Goal: Task Accomplishment & Management: Use online tool/utility

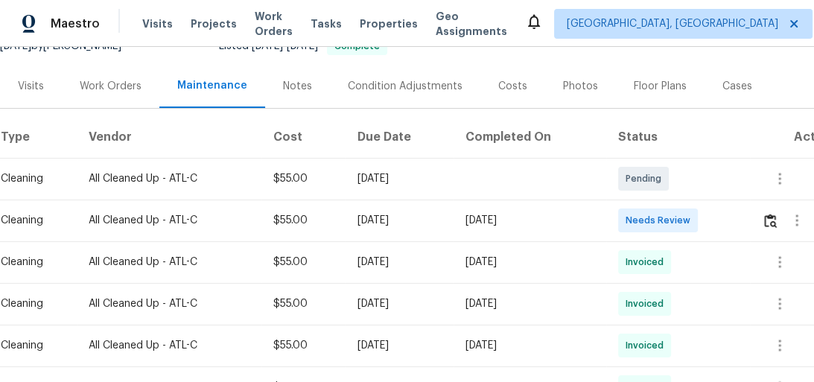
scroll to position [119, 0]
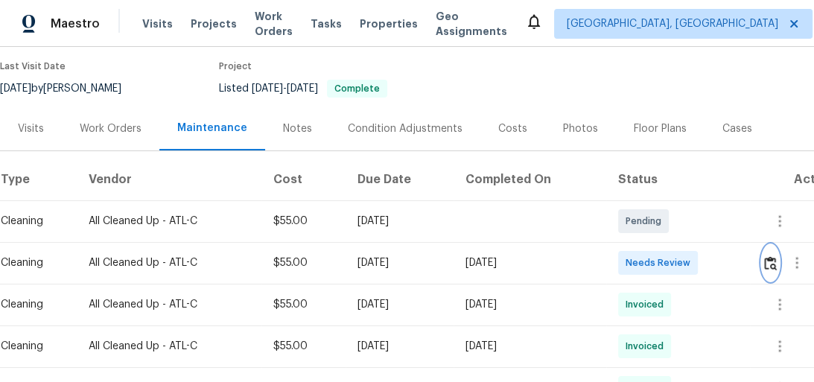
click at [779, 264] on button "button" at bounding box center [770, 263] width 17 height 36
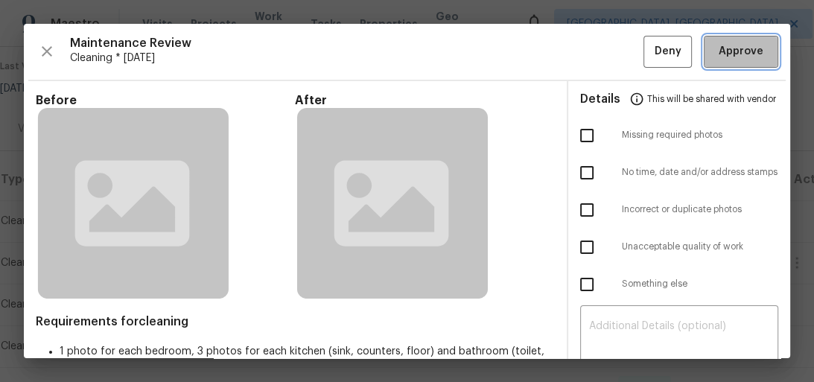
click at [746, 54] on span "Approve" at bounding box center [740, 51] width 45 height 19
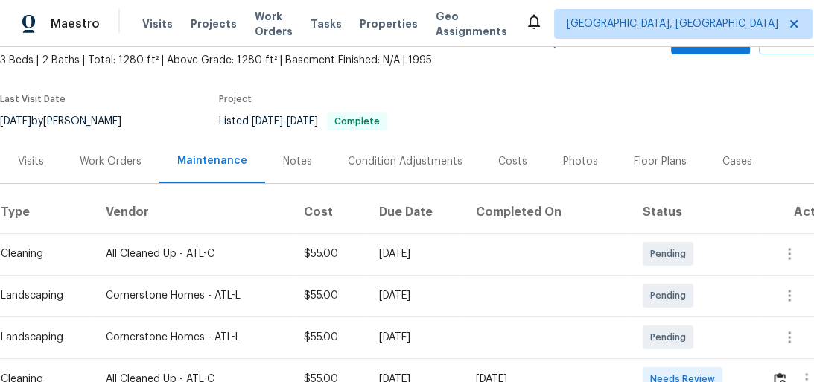
scroll to position [179, 0]
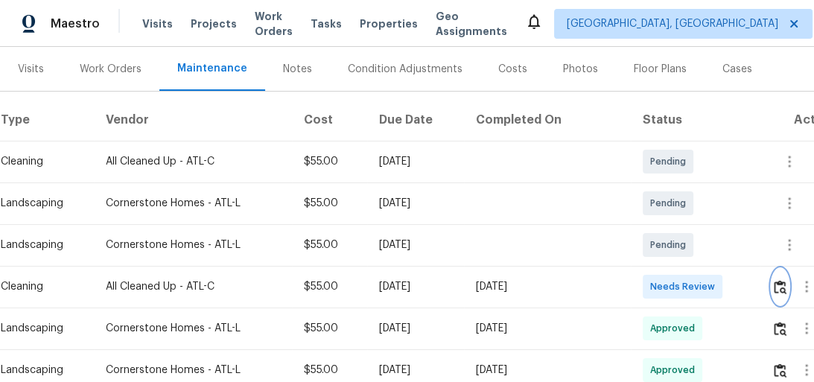
click at [776, 284] on img "button" at bounding box center [779, 287] width 13 height 14
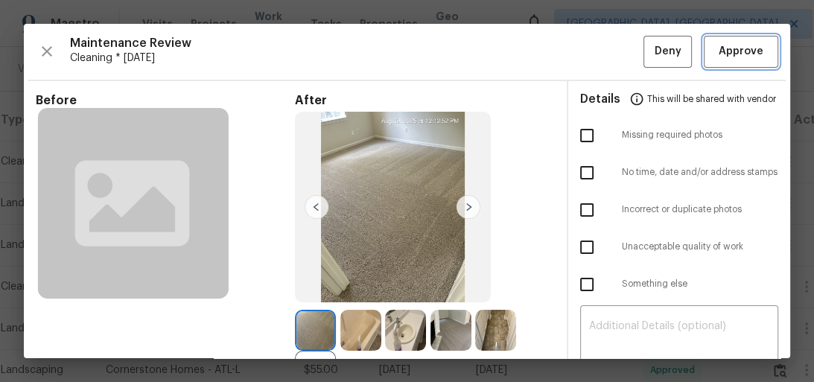
click at [732, 45] on span "Approve" at bounding box center [740, 51] width 45 height 19
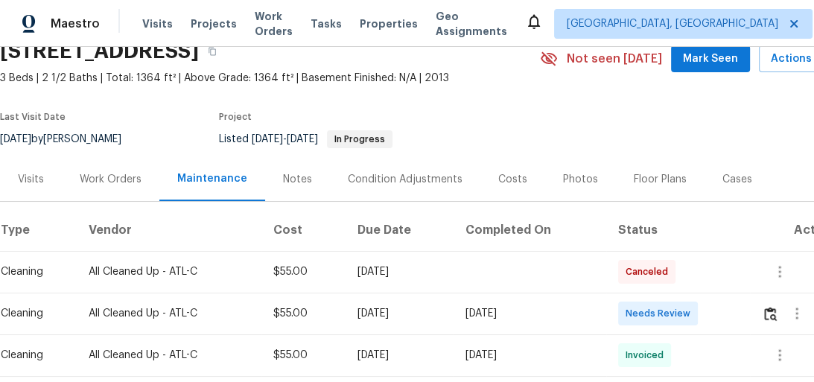
scroll to position [179, 0]
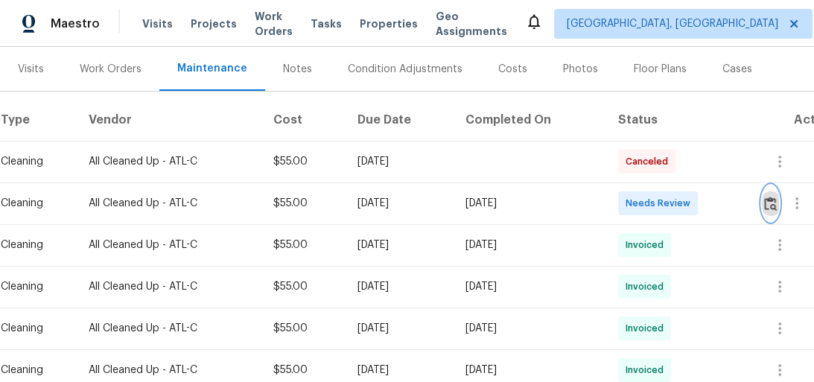
click at [769, 199] on img "button" at bounding box center [770, 204] width 13 height 14
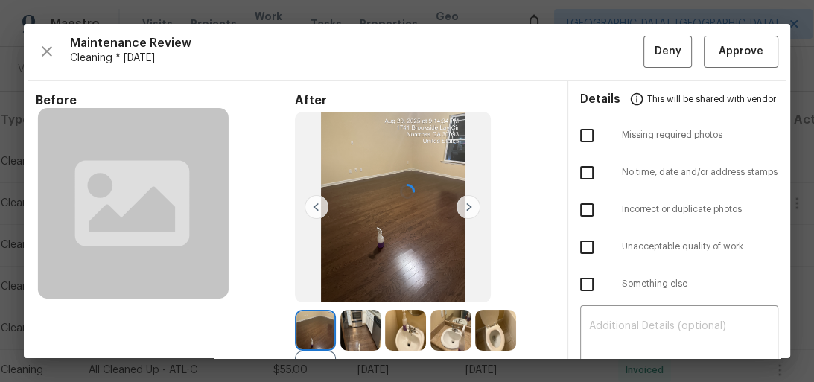
click at [756, 54] on div at bounding box center [407, 191] width 766 height 334
click at [732, 51] on span "Approve" at bounding box center [740, 51] width 45 height 19
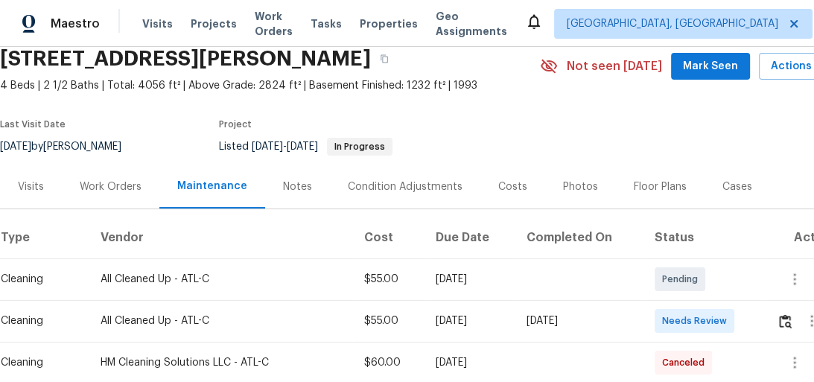
scroll to position [119, 0]
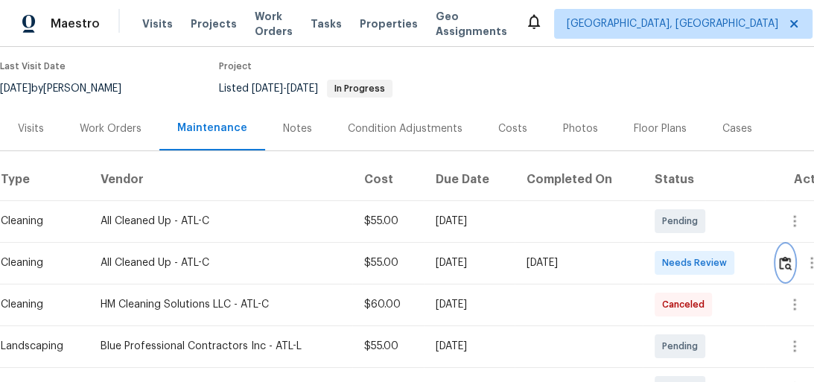
click at [787, 263] on img "button" at bounding box center [785, 263] width 13 height 14
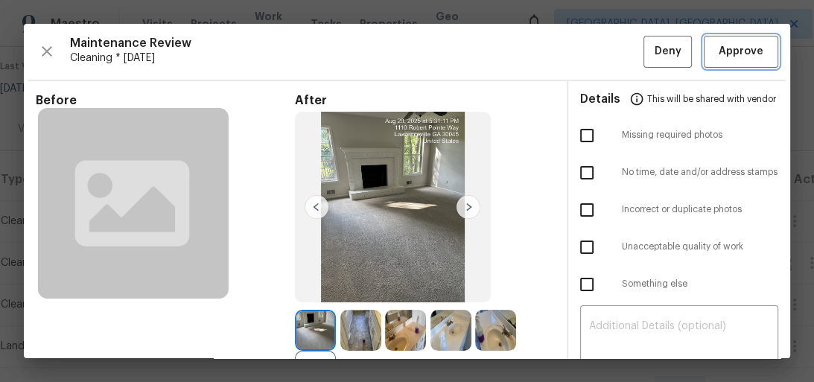
click at [727, 45] on span "Approve" at bounding box center [740, 51] width 45 height 19
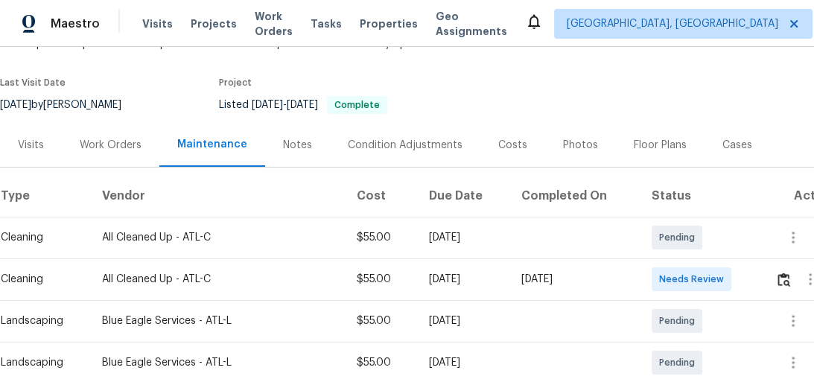
scroll to position [238, 0]
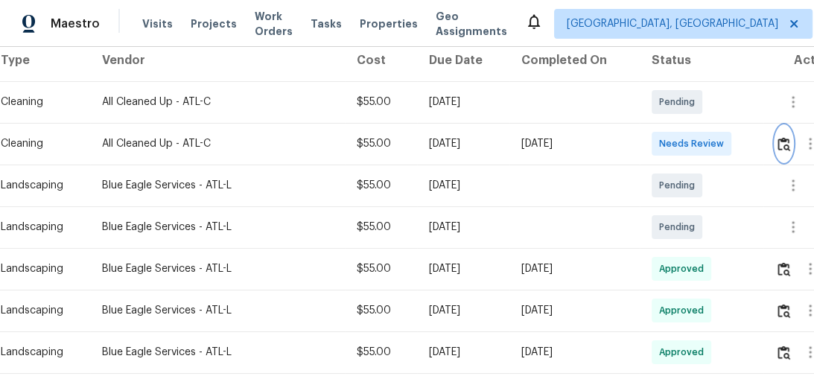
click at [783, 144] on img "button" at bounding box center [783, 144] width 13 height 14
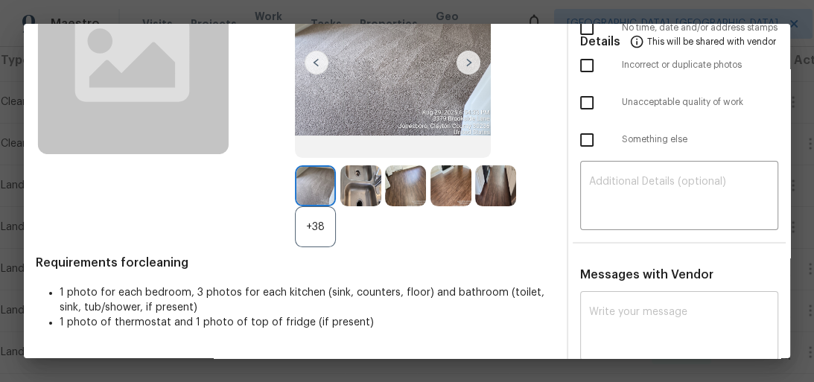
scroll to position [179, 0]
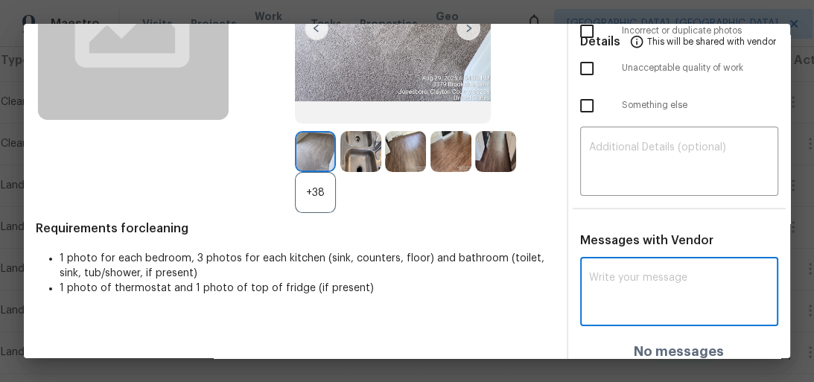
click at [655, 273] on textarea at bounding box center [679, 293] width 181 height 42
paste textarea "Maintenance Audit Team: Hello! Unfortunately, this cleaning visit completed on …"
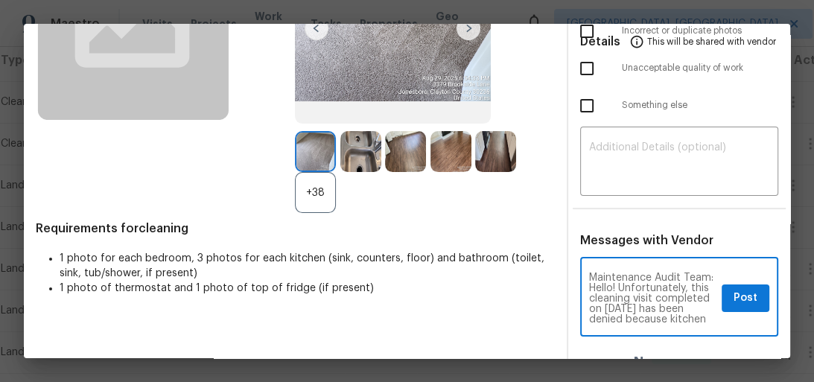
scroll to position [281, 0]
type textarea "Maintenance Audit Team: Hello! Unfortunately, this cleaning visit completed on …"
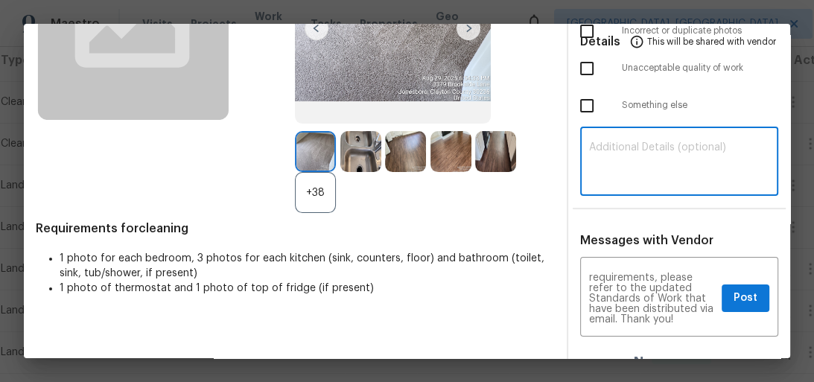
click at [639, 161] on textarea at bounding box center [679, 163] width 181 height 42
paste textarea "Maintenance Audit Team: Hello! Unfortunately, this cleaning visit completed on …"
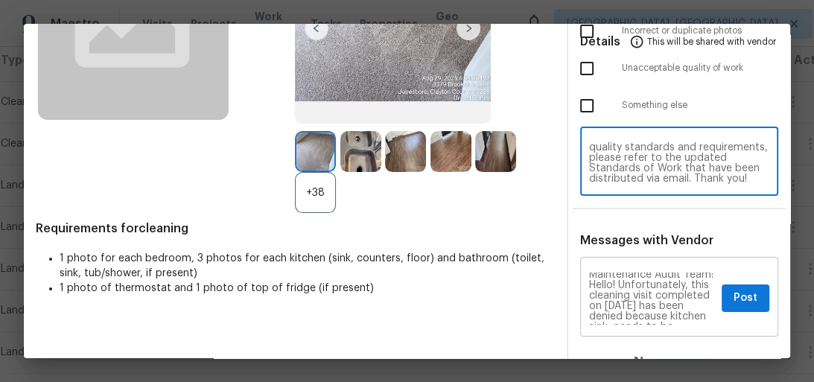
scroll to position [0, 0]
type textarea "Maintenance Audit Team: Hello! Unfortunately, this cleaning visit completed on …"
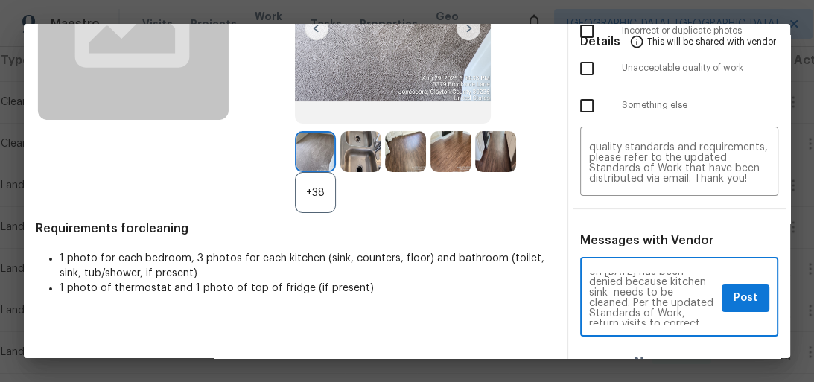
scroll to position [48, 0]
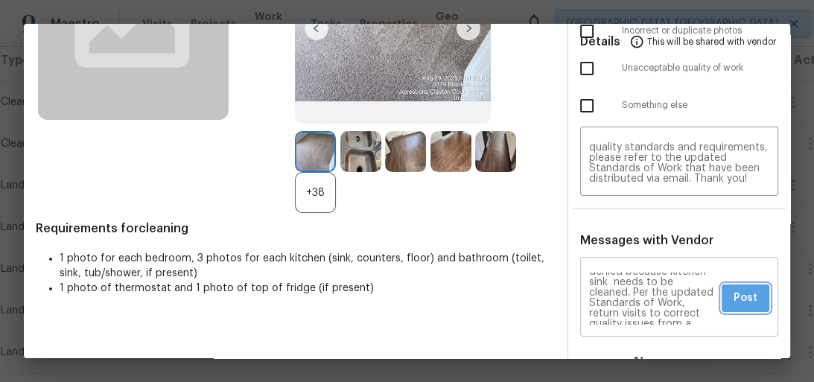
click at [721, 297] on button "Post" at bounding box center [745, 298] width 48 height 28
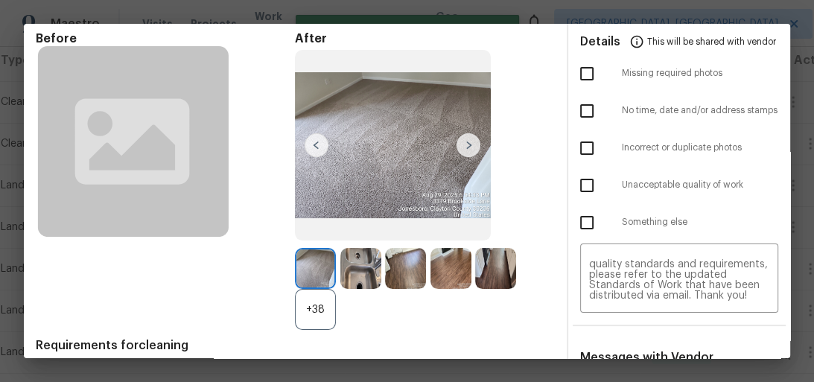
scroll to position [0, 0]
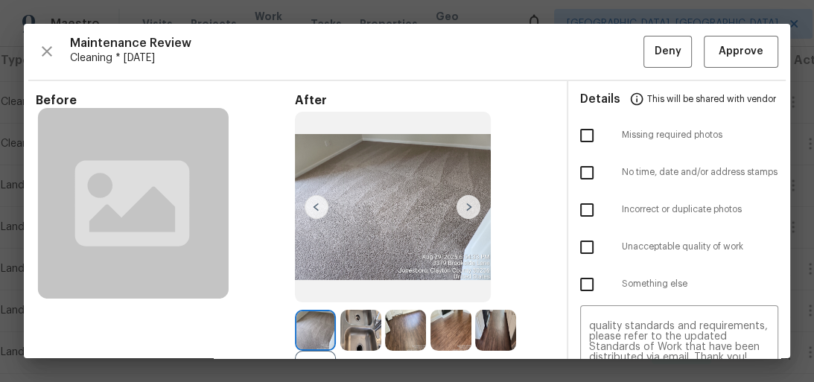
click at [584, 246] on input "checkbox" at bounding box center [586, 247] width 31 height 31
checkbox input "true"
click at [644, 60] on button "Deny" at bounding box center [667, 52] width 48 height 32
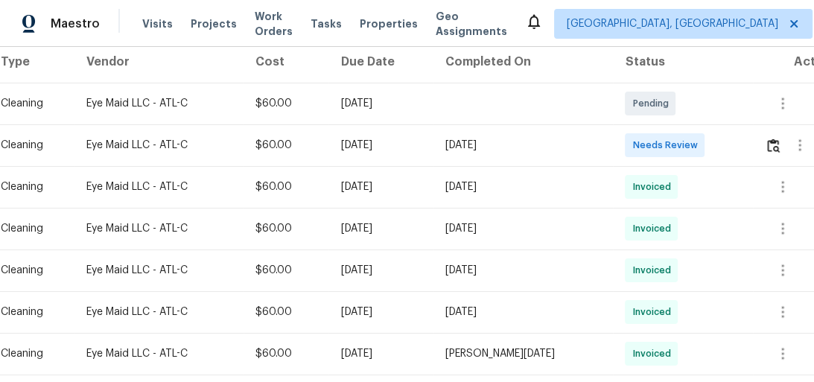
scroll to position [238, 0]
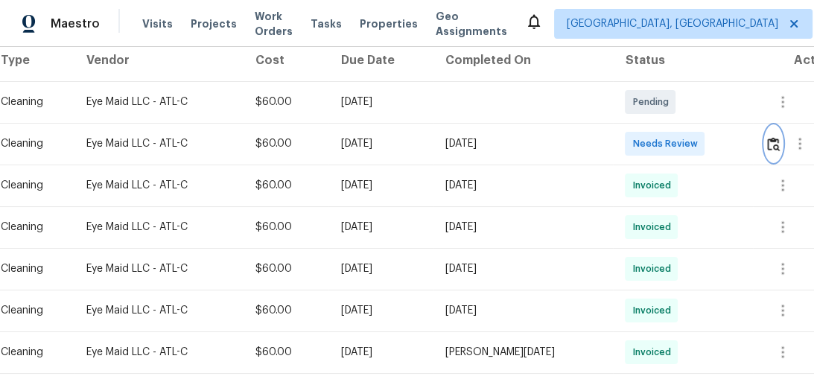
click at [777, 151] on img "button" at bounding box center [773, 144] width 13 height 14
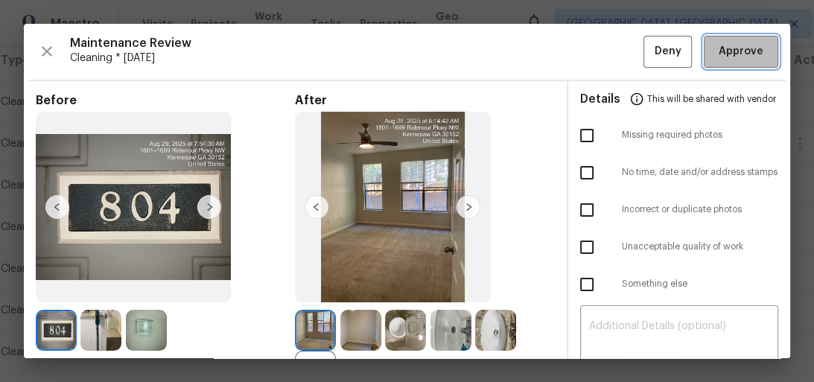
click at [733, 62] on button "Approve" at bounding box center [740, 52] width 74 height 32
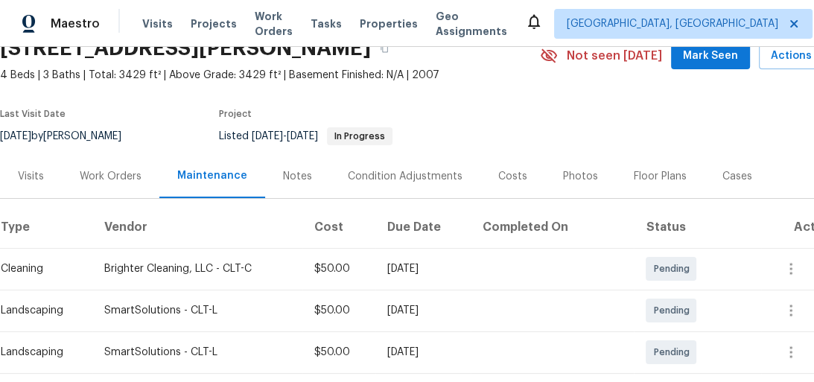
scroll to position [179, 0]
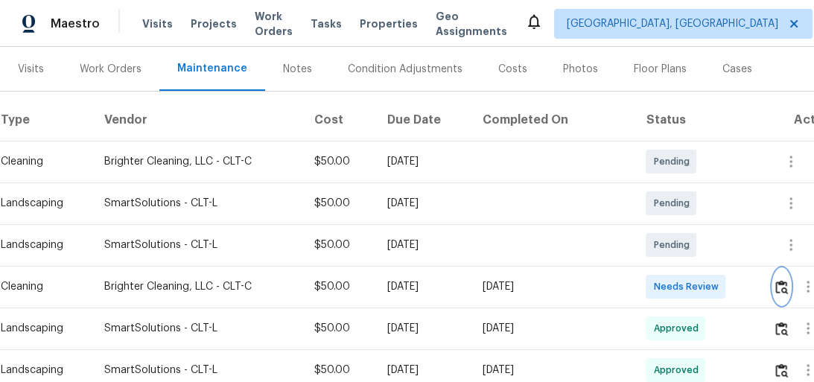
click at [788, 287] on img "button" at bounding box center [781, 287] width 13 height 14
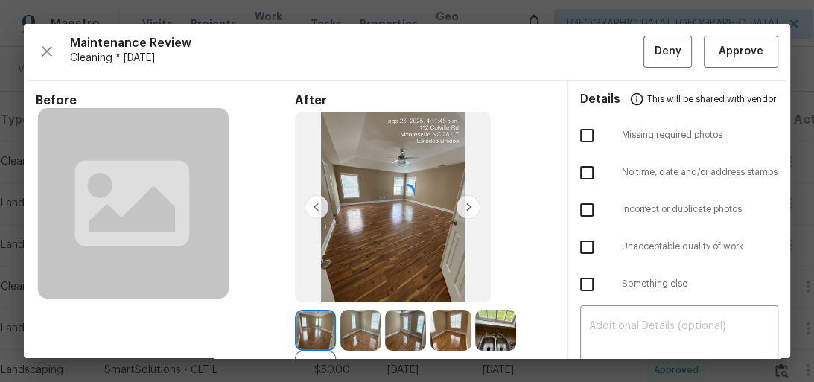
click at [732, 46] on div at bounding box center [407, 191] width 766 height 334
click at [732, 46] on span "Approve" at bounding box center [740, 51] width 45 height 19
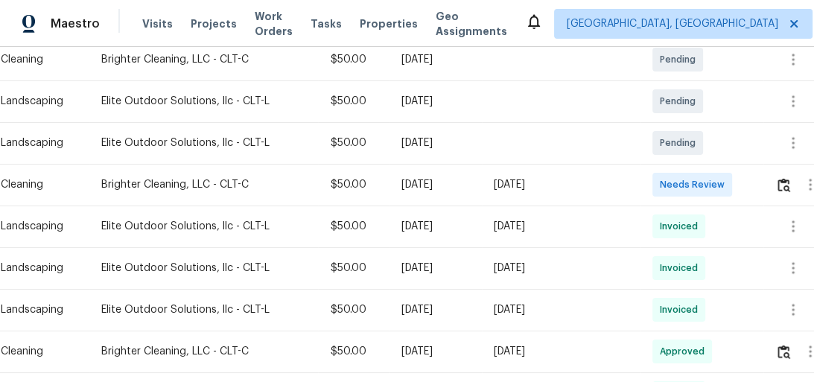
scroll to position [298, 0]
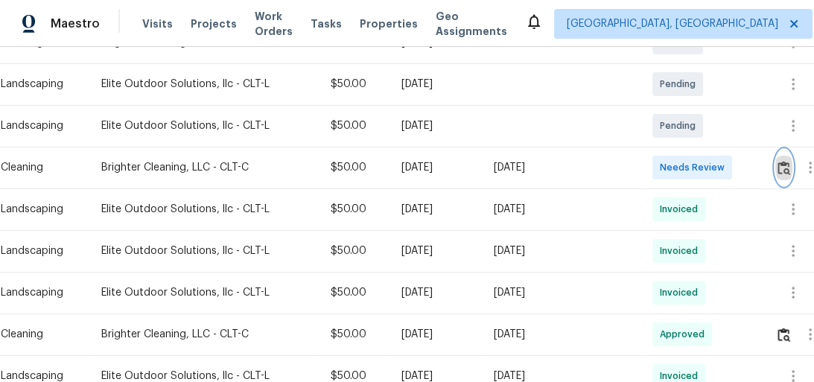
click at [783, 163] on img "button" at bounding box center [783, 168] width 13 height 14
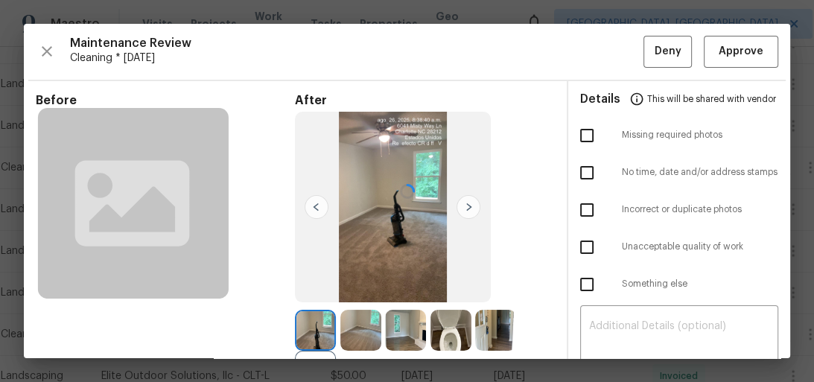
click at [744, 43] on div at bounding box center [407, 191] width 766 height 334
click at [742, 42] on span "Approve" at bounding box center [740, 51] width 45 height 19
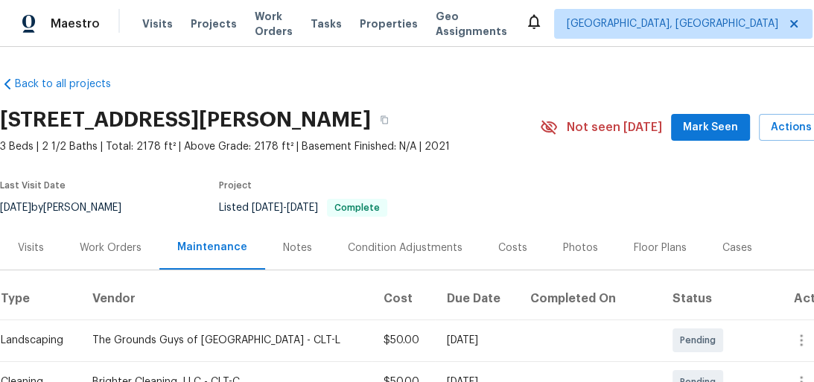
scroll to position [179, 0]
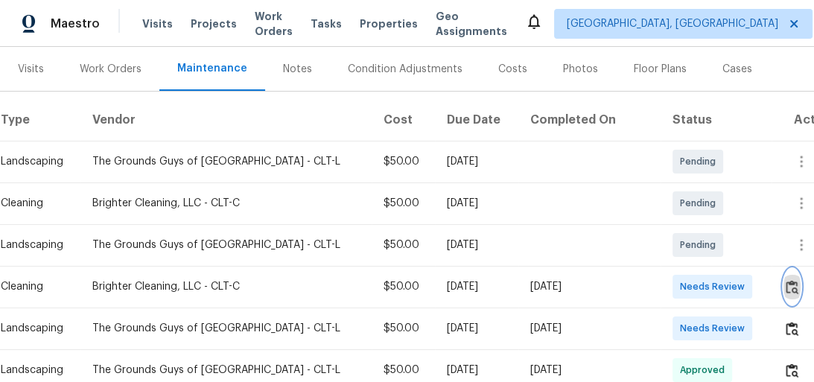
click at [785, 282] on img "button" at bounding box center [791, 287] width 13 height 14
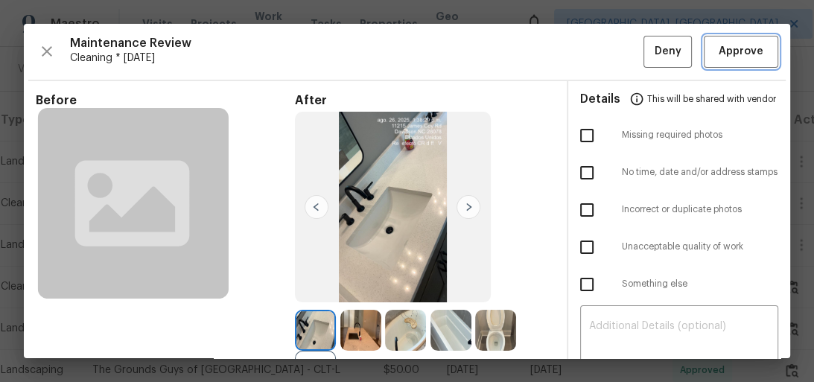
click at [737, 51] on span "Approve" at bounding box center [740, 51] width 45 height 19
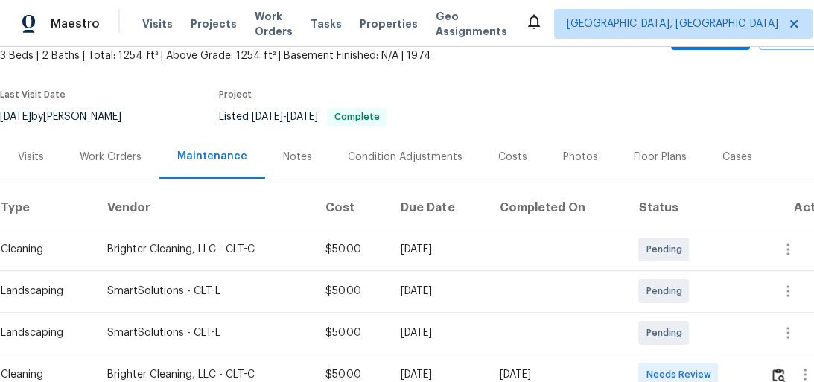
scroll to position [179, 0]
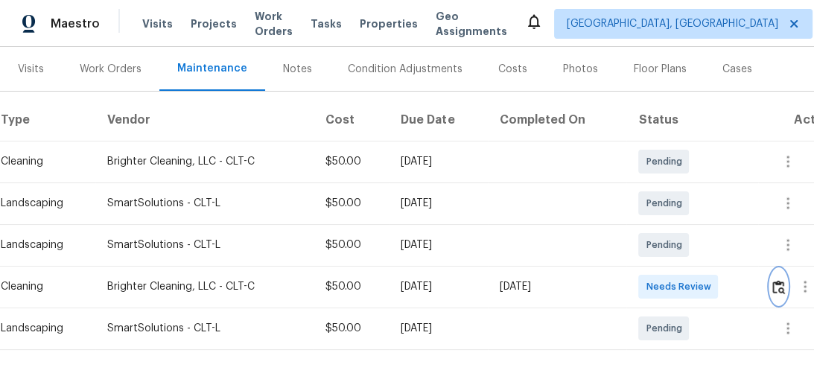
click at [781, 292] on img "button" at bounding box center [778, 287] width 13 height 14
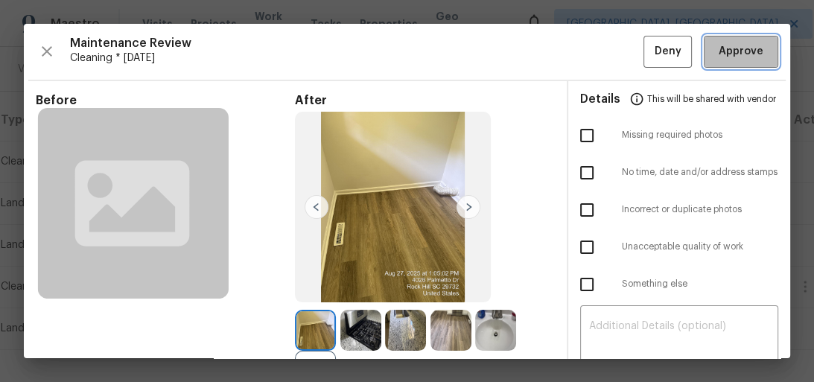
click at [727, 50] on span "Approve" at bounding box center [740, 51] width 45 height 19
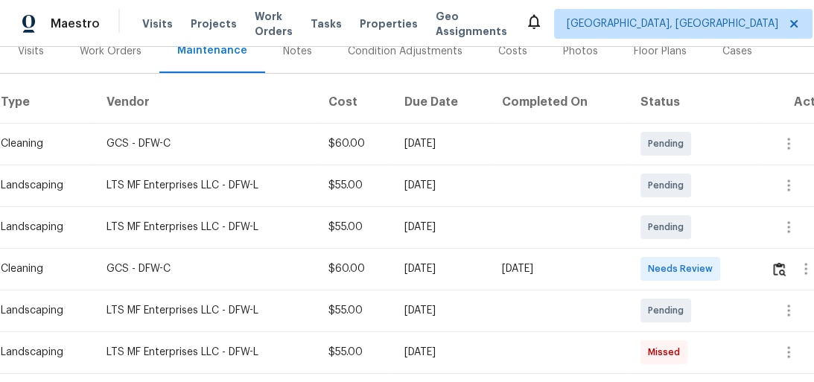
scroll to position [238, 0]
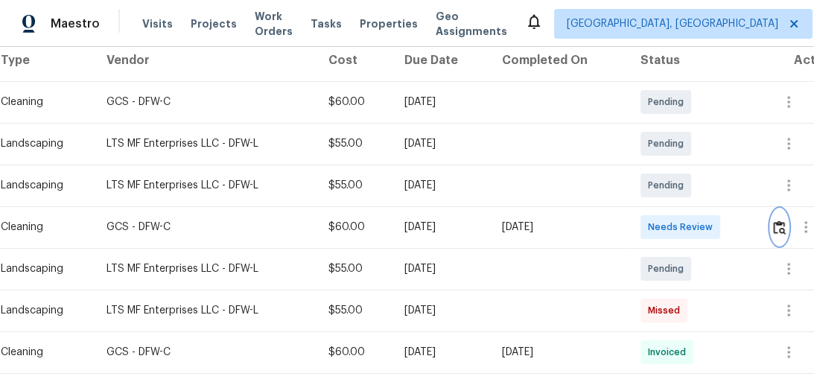
click at [780, 225] on img "button" at bounding box center [779, 227] width 13 height 14
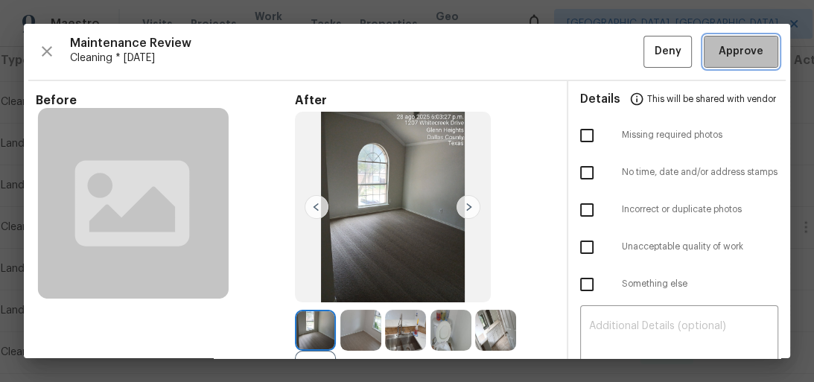
click at [741, 57] on span "Approve" at bounding box center [740, 51] width 45 height 19
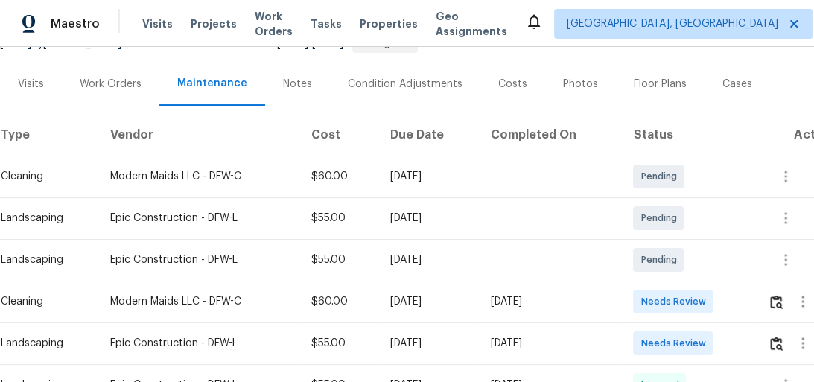
scroll to position [298, 0]
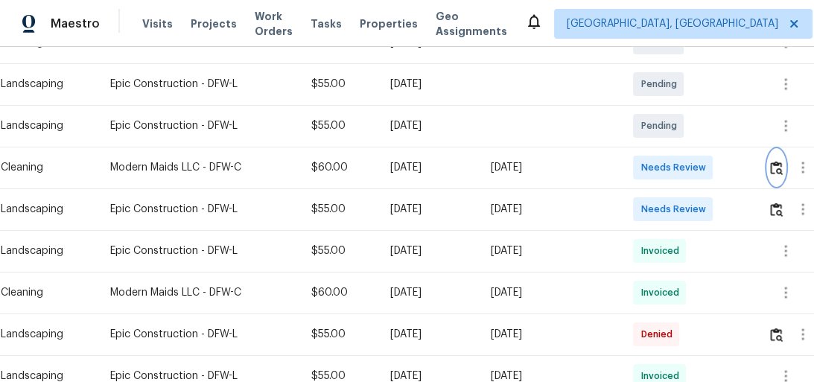
click at [780, 164] on img "button" at bounding box center [776, 168] width 13 height 14
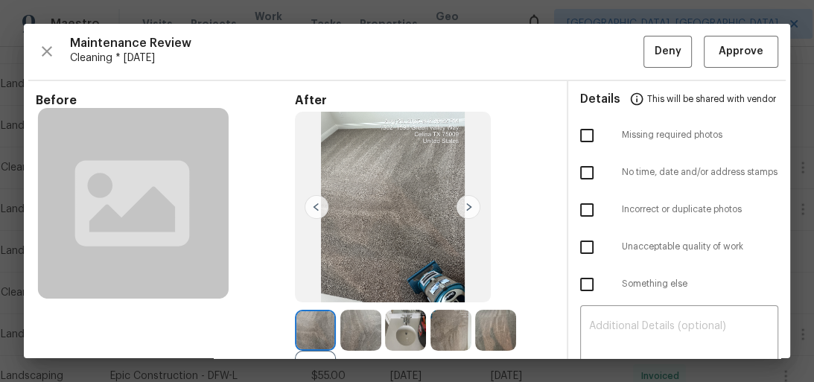
click at [757, 26] on div "Maintenance Review Cleaning * Mon, Aug 25 Deny Approve Before After +18 Require…" at bounding box center [407, 191] width 766 height 334
click at [746, 50] on span "Approve" at bounding box center [740, 51] width 45 height 19
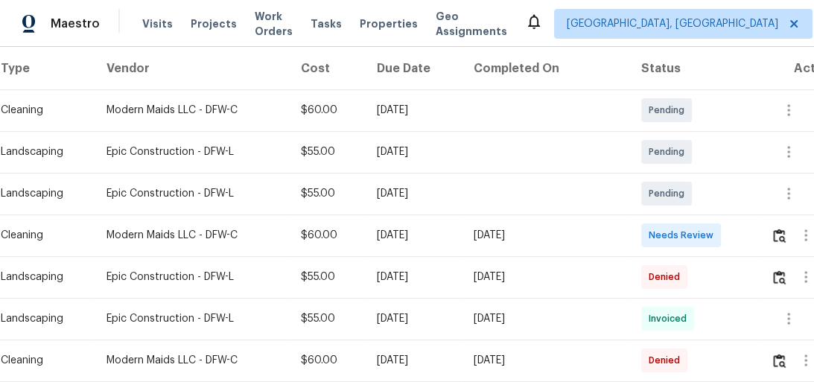
scroll to position [238, 0]
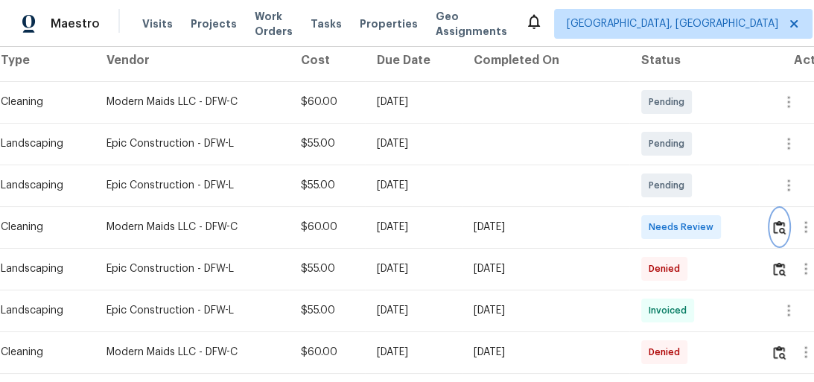
click at [781, 223] on img "button" at bounding box center [779, 227] width 13 height 14
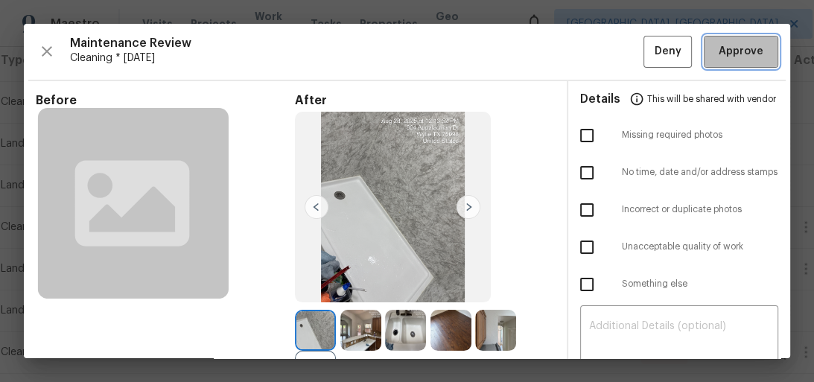
click at [747, 51] on span "Approve" at bounding box center [740, 51] width 45 height 19
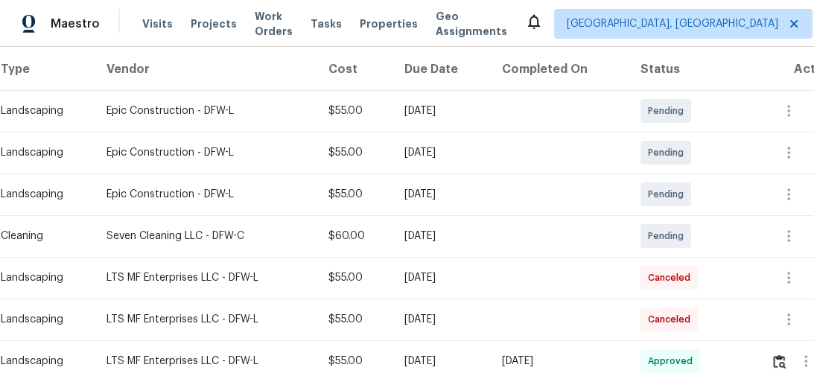
scroll to position [298, 0]
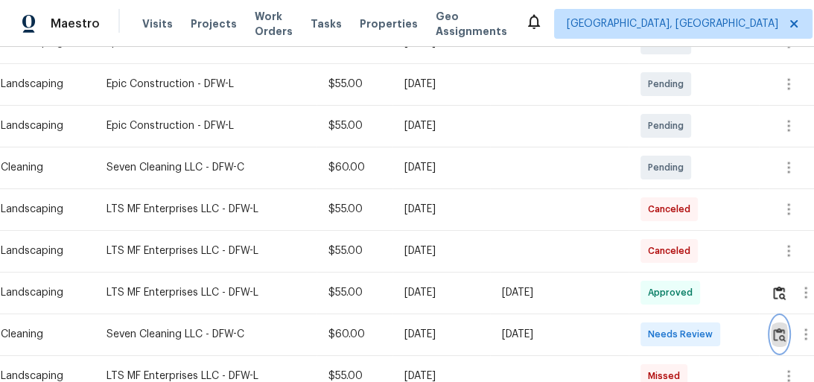
click at [784, 331] on img "button" at bounding box center [779, 335] width 13 height 14
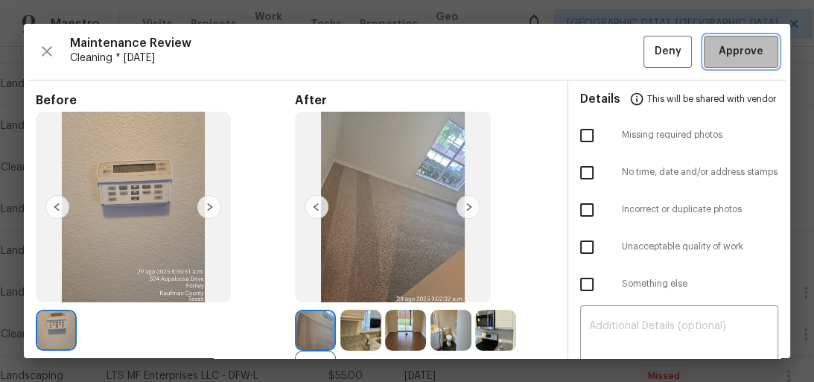
click at [729, 48] on span "Approve" at bounding box center [740, 51] width 45 height 19
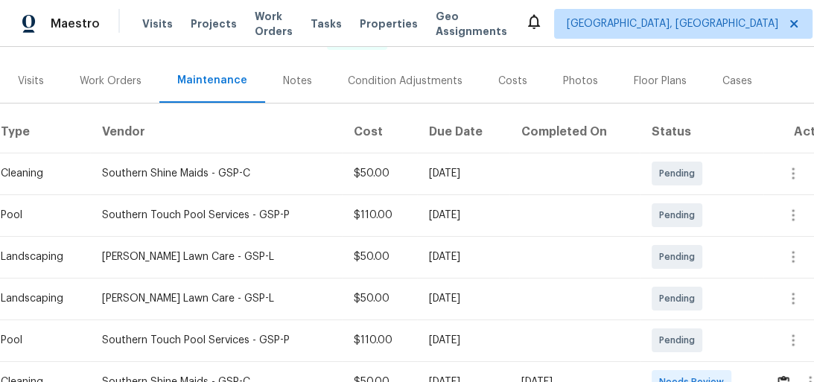
scroll to position [274, 0]
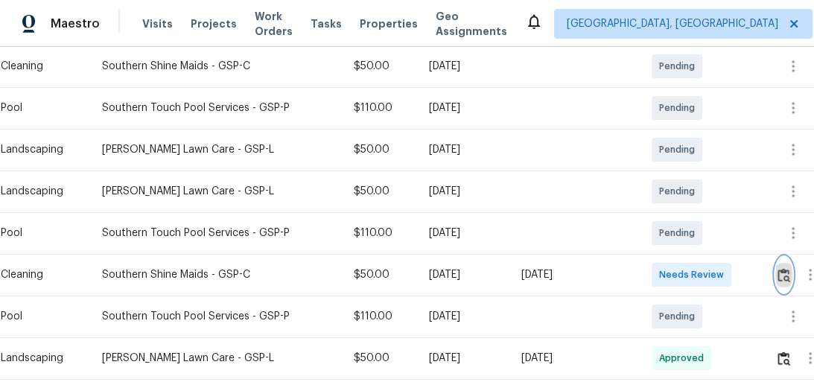
click at [789, 275] on img "button" at bounding box center [783, 275] width 13 height 14
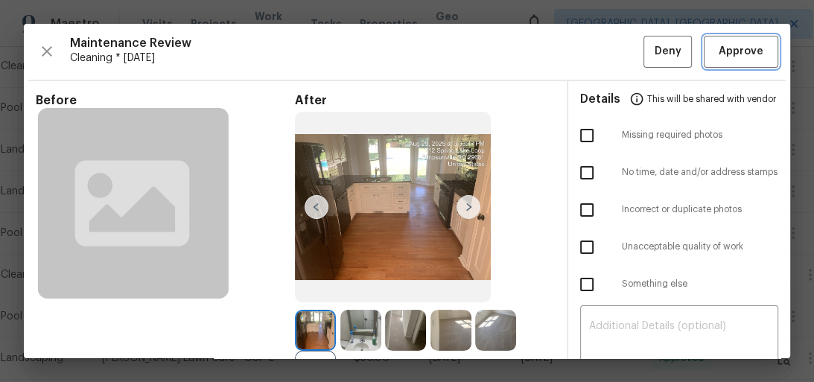
click at [734, 51] on span "Approve" at bounding box center [740, 51] width 45 height 19
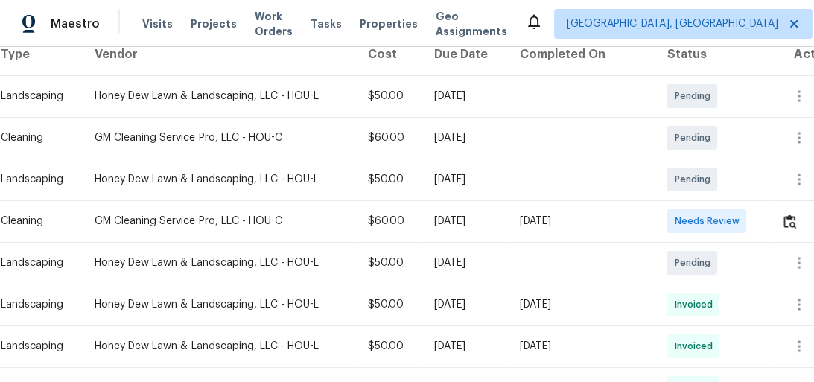
scroll to position [238, 0]
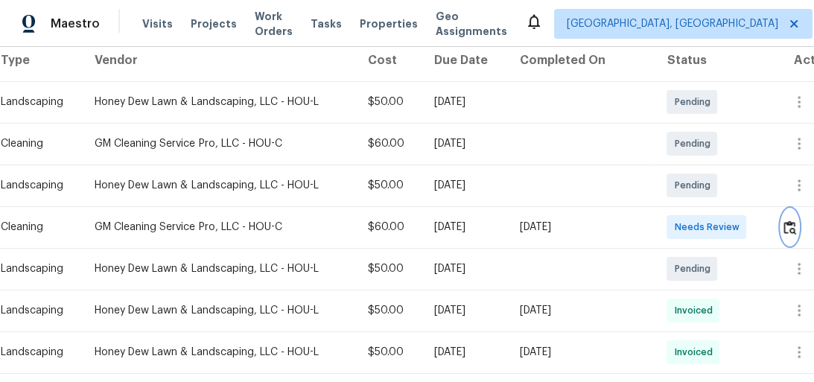
click at [796, 229] on button "button" at bounding box center [789, 227] width 17 height 36
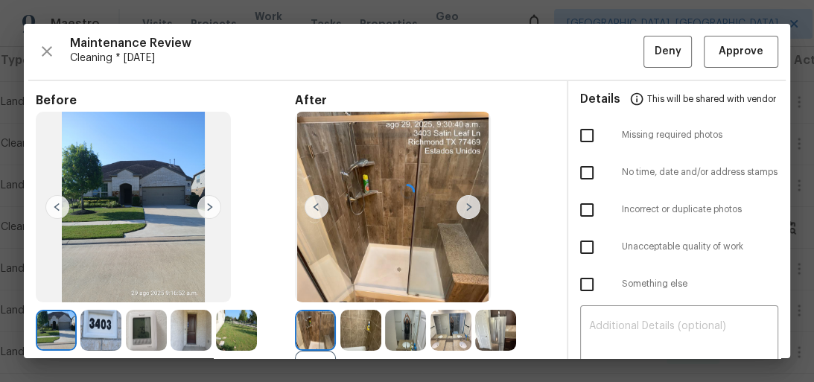
click at [724, 43] on div at bounding box center [407, 191] width 766 height 334
click at [729, 55] on span "Approve" at bounding box center [740, 51] width 45 height 19
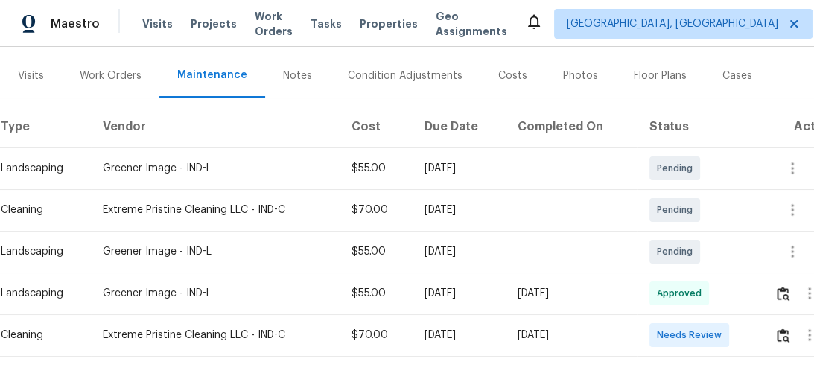
scroll to position [179, 0]
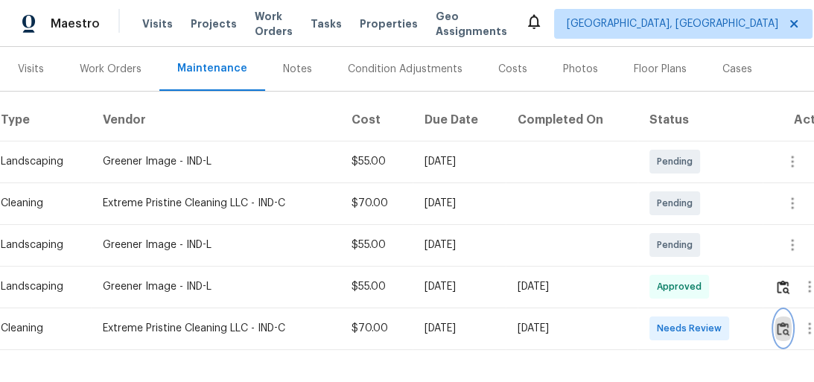
click at [783, 328] on img "button" at bounding box center [782, 329] width 13 height 14
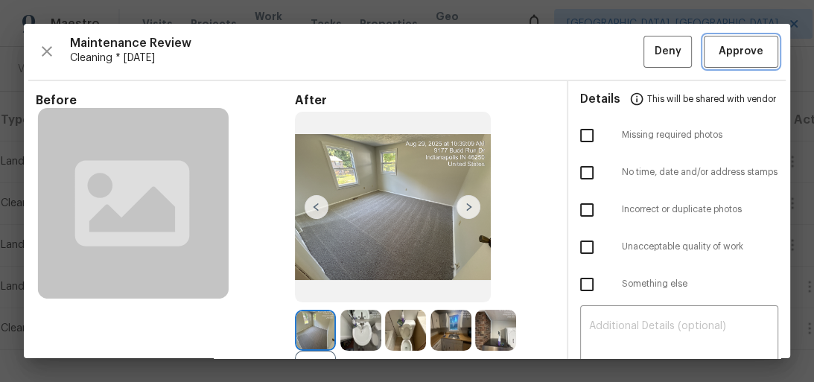
click at [744, 52] on span "Approve" at bounding box center [740, 51] width 45 height 19
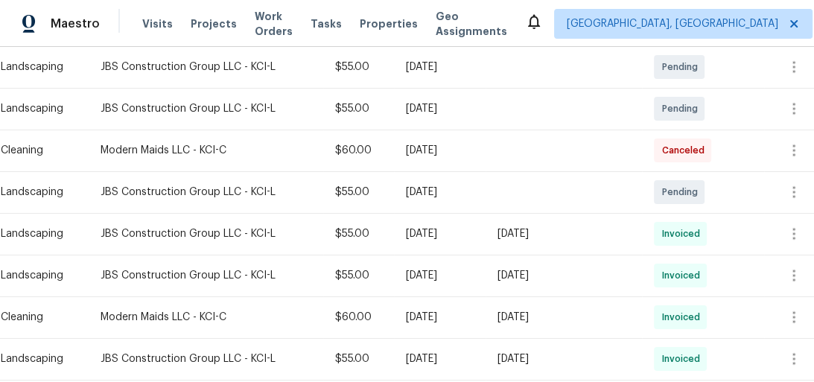
scroll to position [357, 0]
click at [789, 234] on icon "button" at bounding box center [794, 233] width 18 height 18
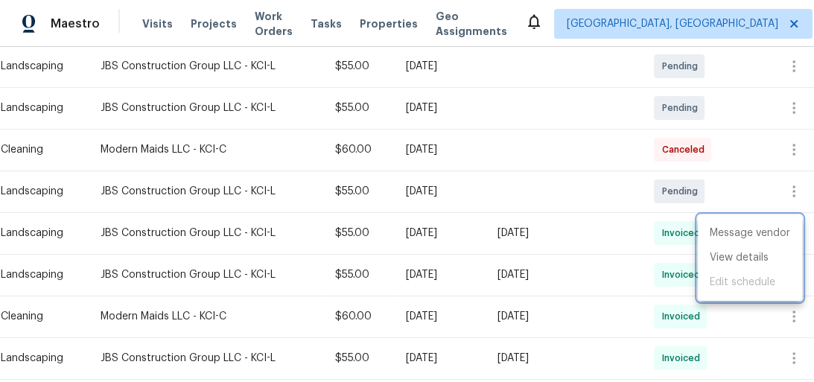
click at [774, 316] on div at bounding box center [407, 191] width 814 height 382
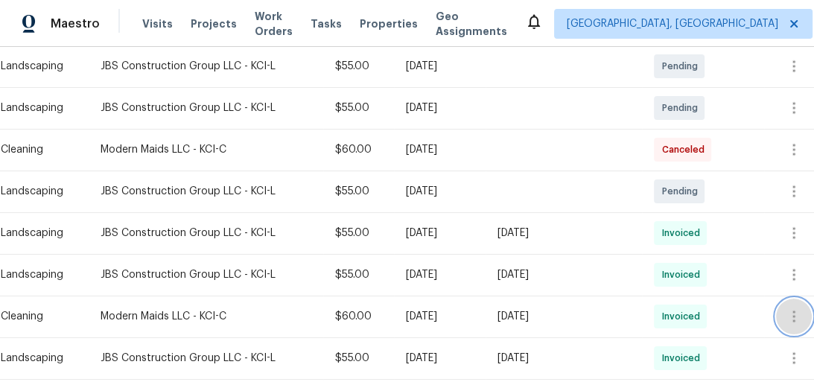
click at [792, 315] on icon "button" at bounding box center [794, 316] width 18 height 18
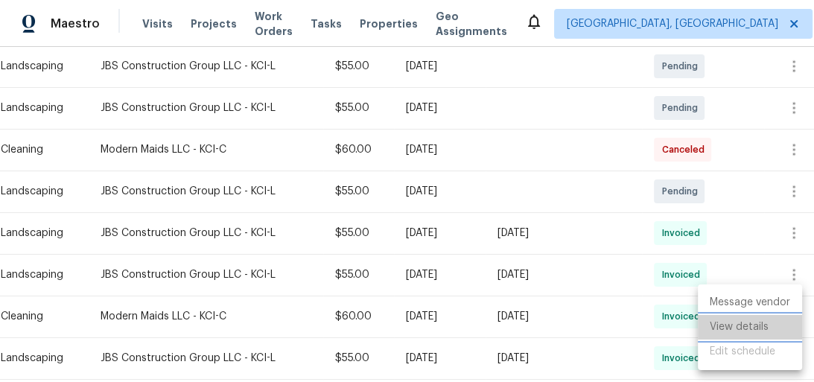
click at [769, 334] on li "View details" at bounding box center [749, 327] width 104 height 25
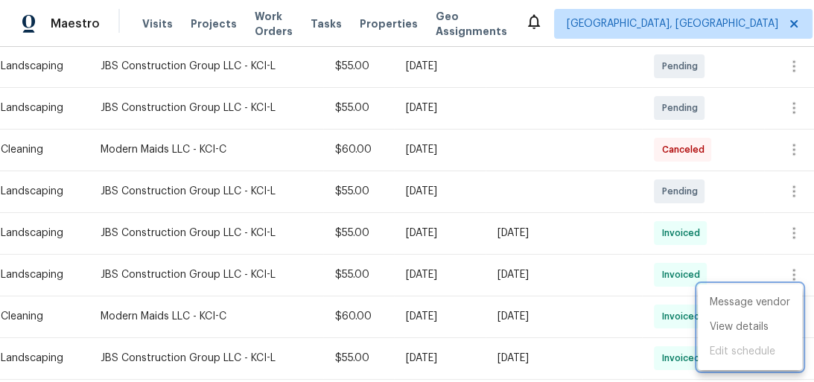
click at [541, 217] on div at bounding box center [407, 191] width 814 height 382
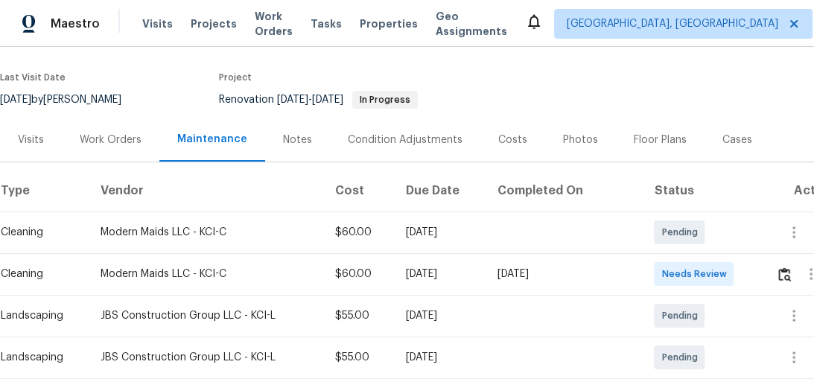
scroll to position [238, 0]
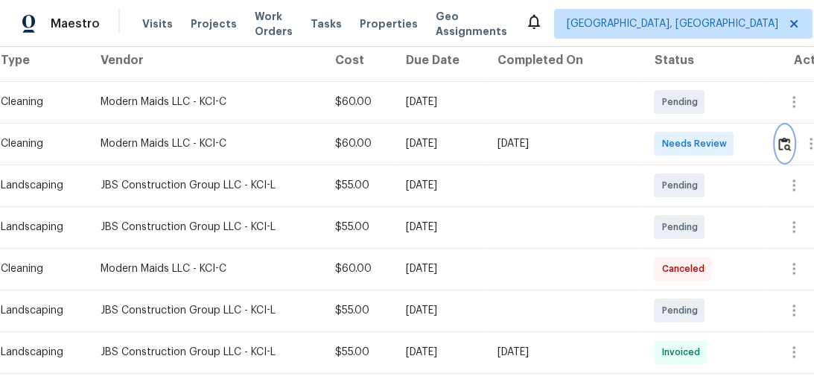
click at [779, 143] on button "button" at bounding box center [784, 144] width 17 height 36
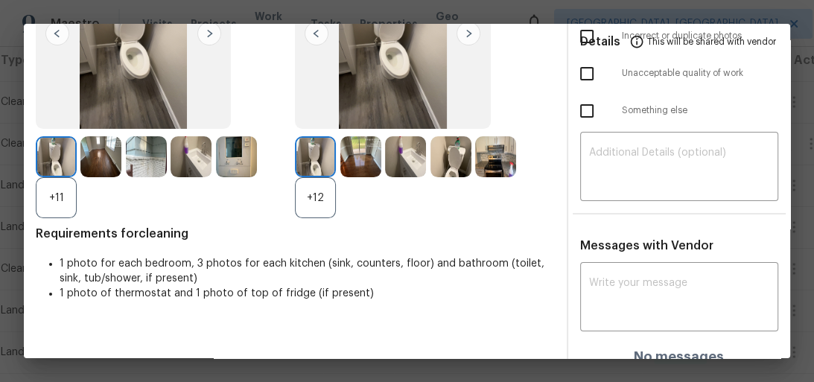
scroll to position [179, 0]
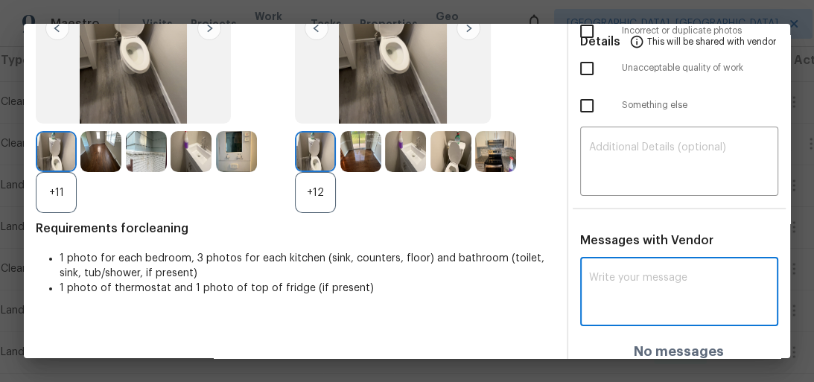
click at [652, 283] on textarea at bounding box center [679, 293] width 181 height 42
paste textarea "Maintenance Audit Team: Hello! Unfortunately, this cleaning visit completed on …"
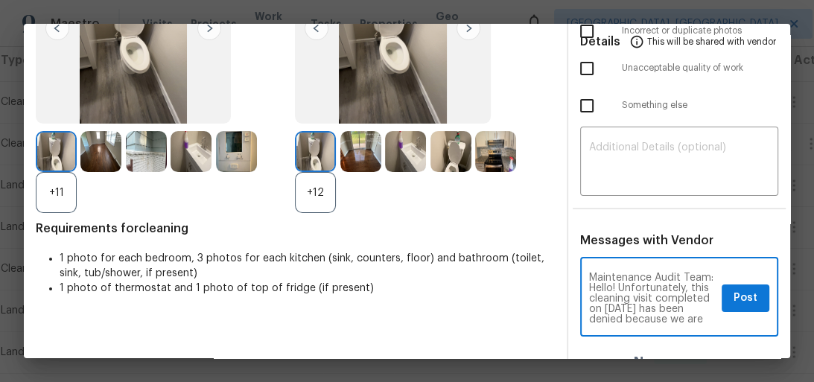
scroll to position [301, 0]
type textarea "Maintenance Audit Team: Hello! Unfortunately, this cleaning visit completed on …"
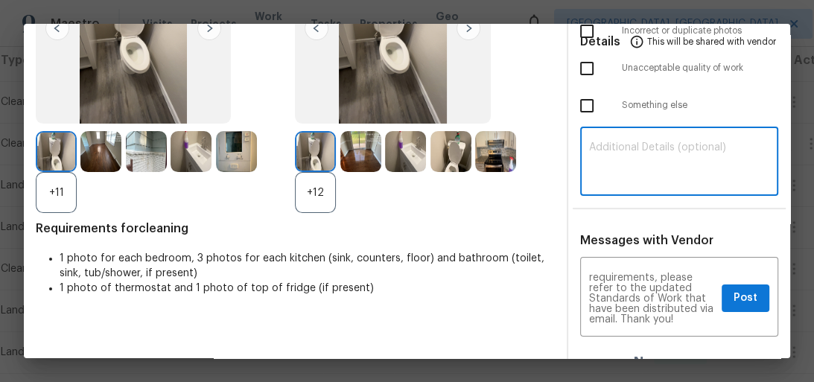
click at [666, 157] on textarea at bounding box center [679, 163] width 181 height 42
paste textarea "Maintenance Audit Team: Hello! Unfortunately, this cleaning visit completed on …"
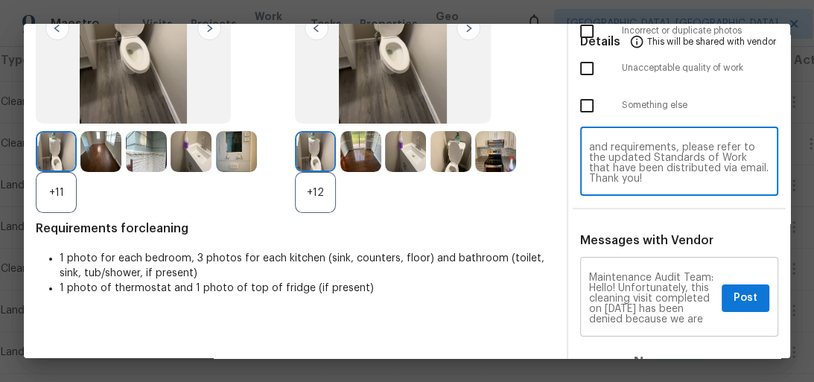
scroll to position [0, 0]
type textarea "Maintenance Audit Team: Hello! Unfortunately, this cleaning visit completed on …"
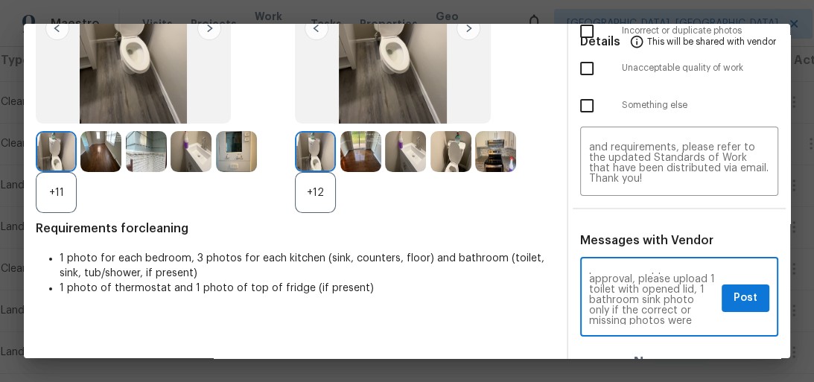
scroll to position [95, 0]
click at [733, 293] on span "Post" at bounding box center [745, 298] width 24 height 19
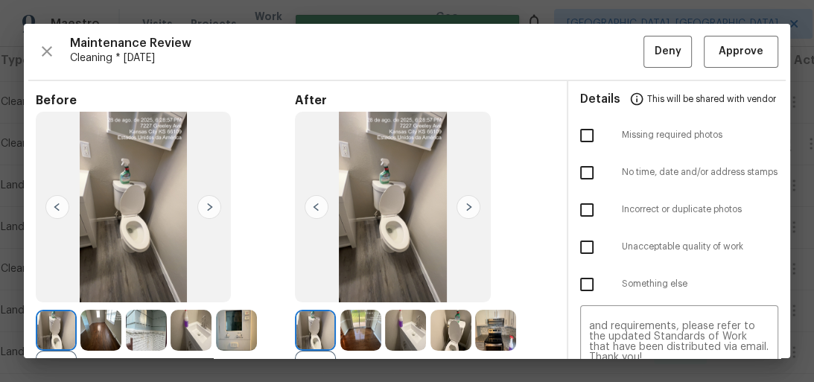
scroll to position [0, 0]
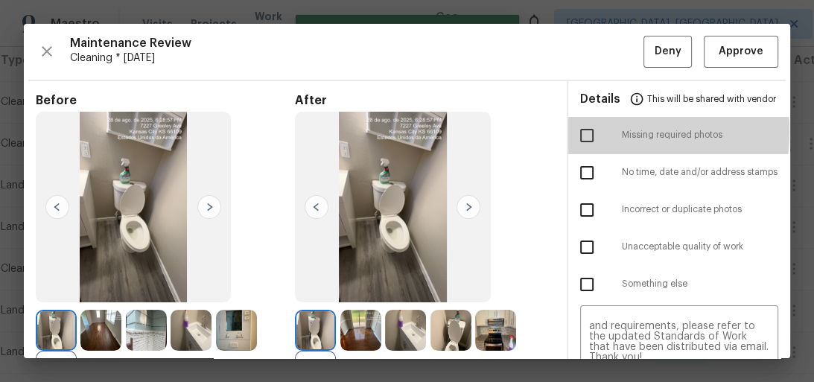
click at [584, 131] on input "checkbox" at bounding box center [586, 135] width 31 height 31
checkbox input "true"
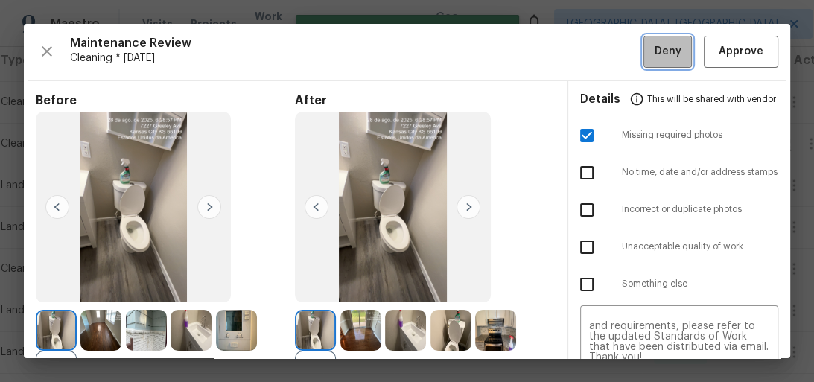
click at [654, 48] on span "Deny" at bounding box center [667, 51] width 27 height 19
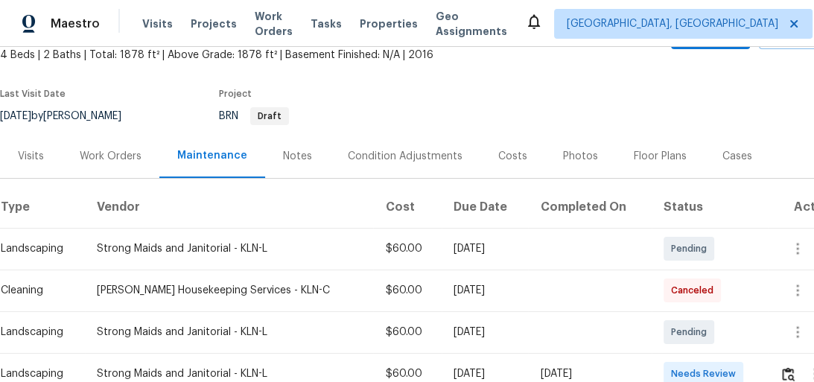
scroll to position [179, 0]
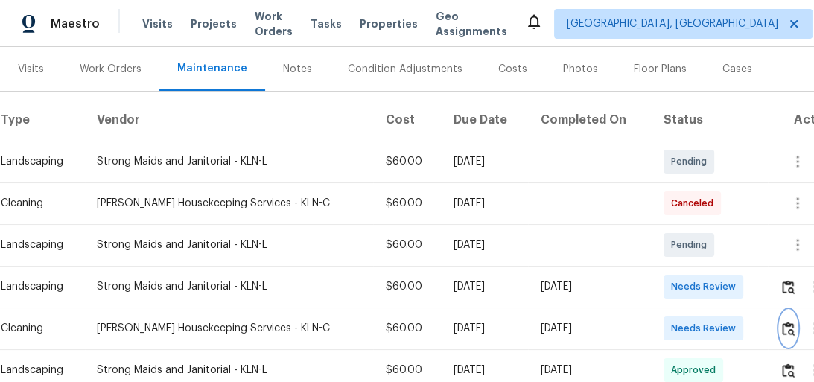
click at [789, 323] on img "button" at bounding box center [788, 329] width 13 height 14
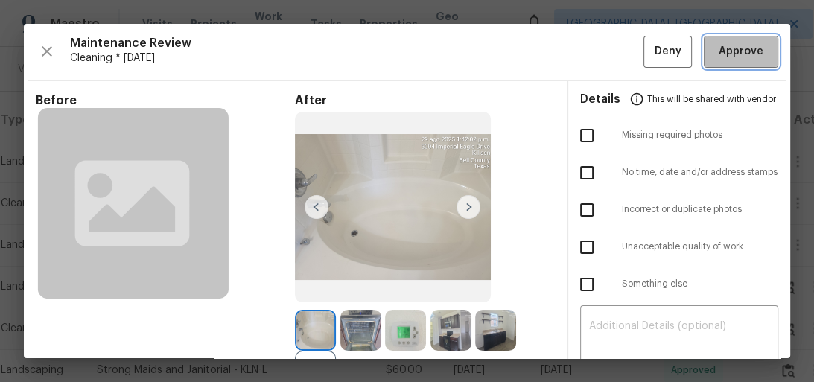
click at [721, 48] on span "Approve" at bounding box center [740, 51] width 45 height 19
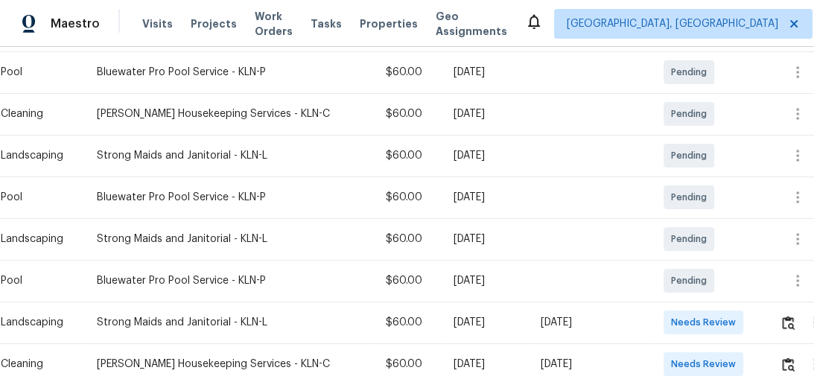
scroll to position [393, 0]
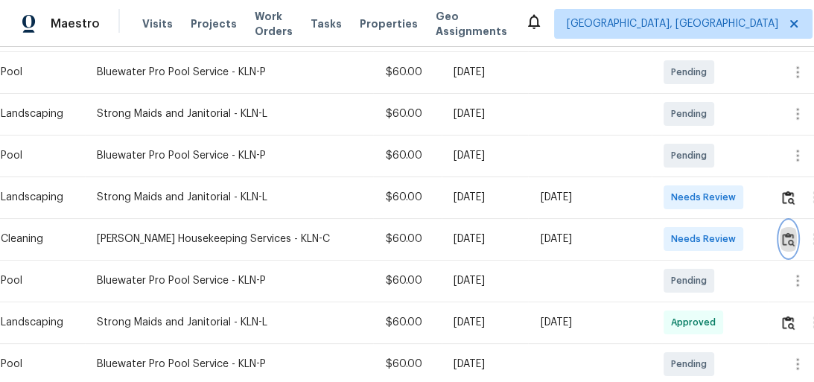
click at [786, 244] on img "button" at bounding box center [788, 239] width 13 height 14
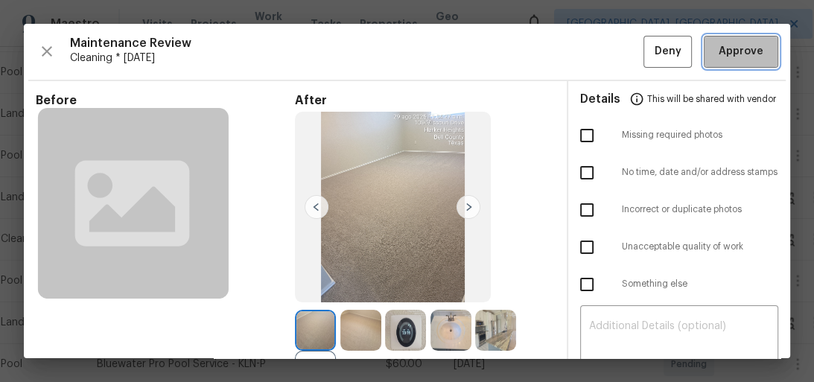
click at [735, 54] on span "Approve" at bounding box center [740, 51] width 45 height 19
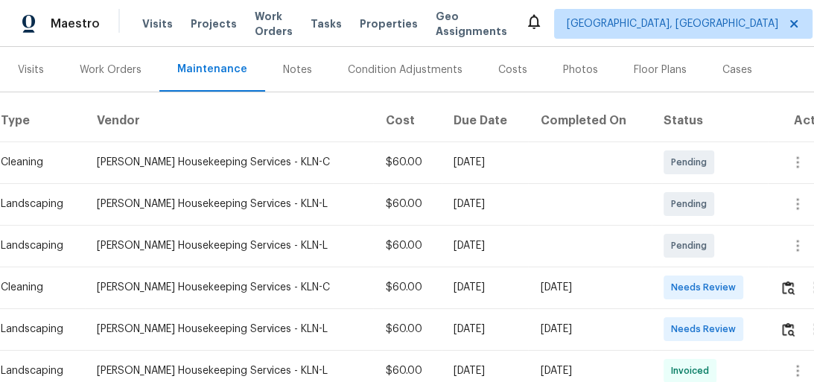
scroll to position [179, 0]
click at [789, 285] on img "button" at bounding box center [788, 287] width 13 height 14
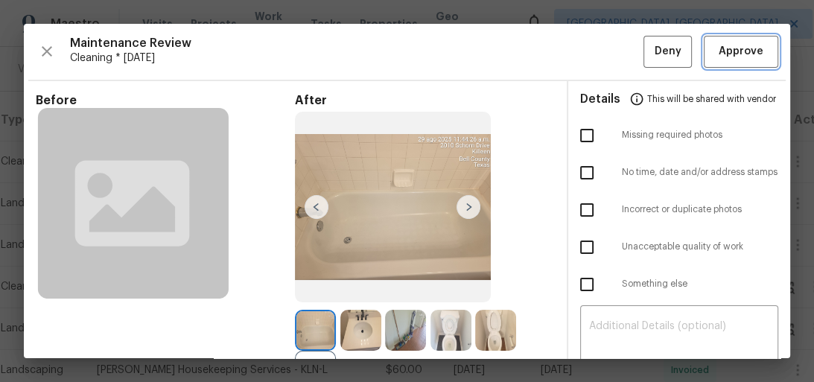
click at [744, 51] on span "Approve" at bounding box center [740, 51] width 45 height 19
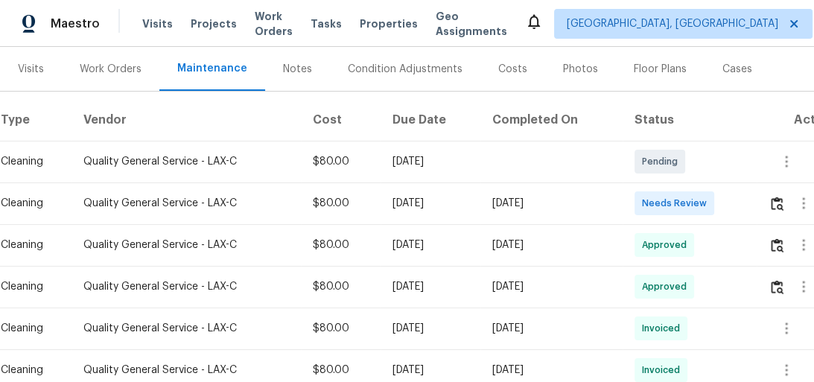
scroll to position [238, 0]
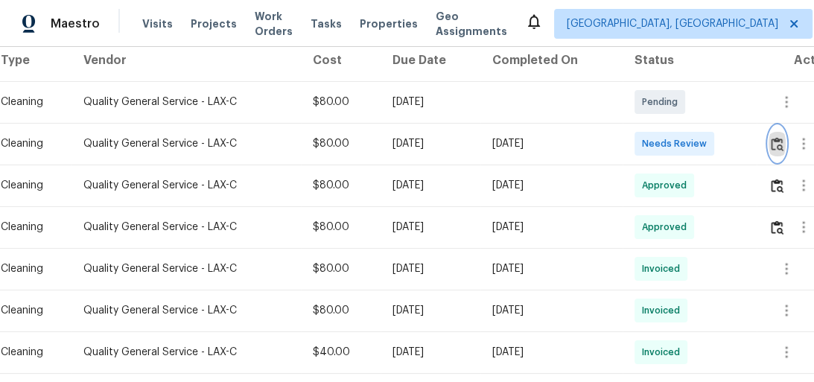
click at [773, 143] on button "button" at bounding box center [776, 144] width 17 height 36
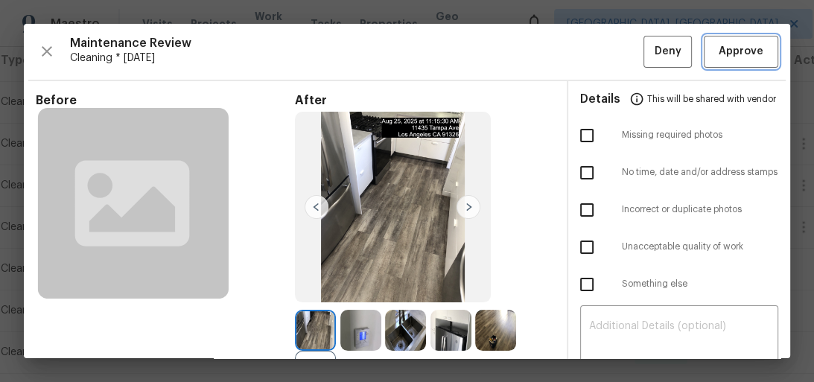
click at [732, 42] on span "Approve" at bounding box center [740, 51] width 45 height 19
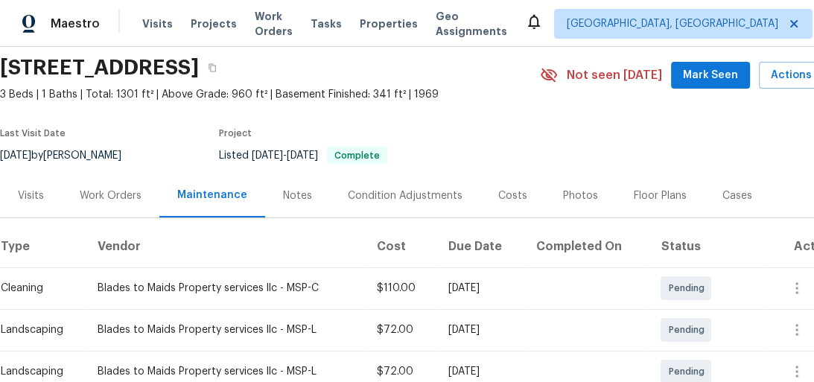
scroll to position [179, 0]
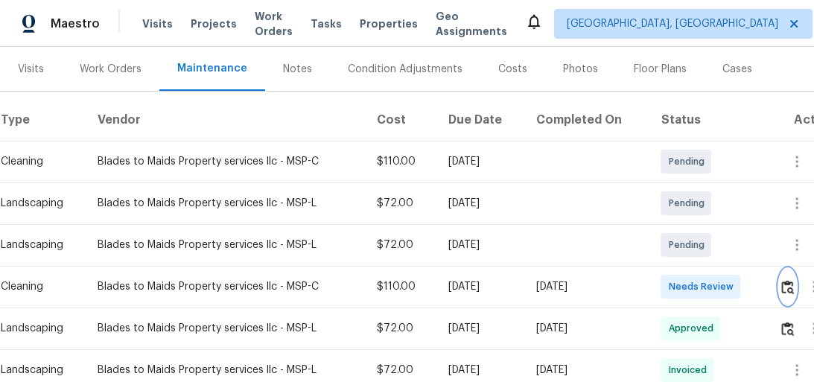
click at [792, 286] on img "button" at bounding box center [787, 287] width 13 height 14
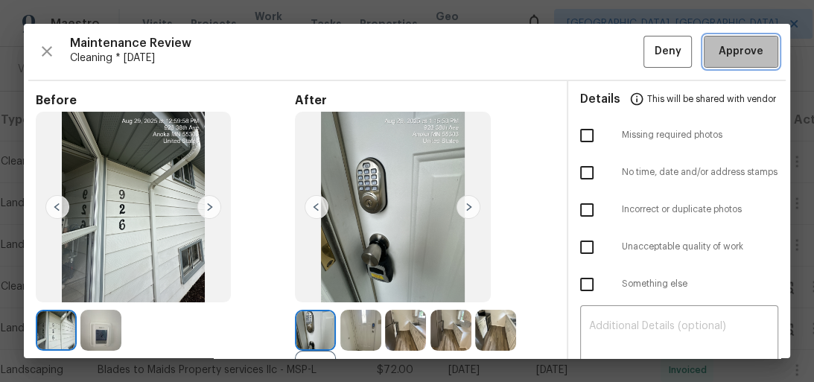
click at [746, 54] on span "Approve" at bounding box center [740, 51] width 45 height 19
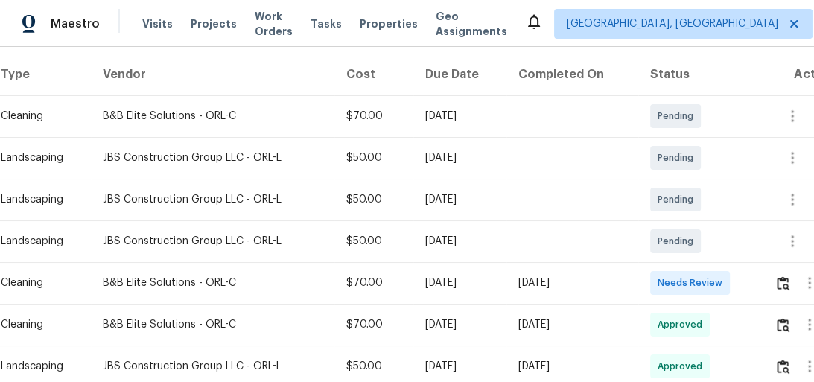
scroll to position [274, 0]
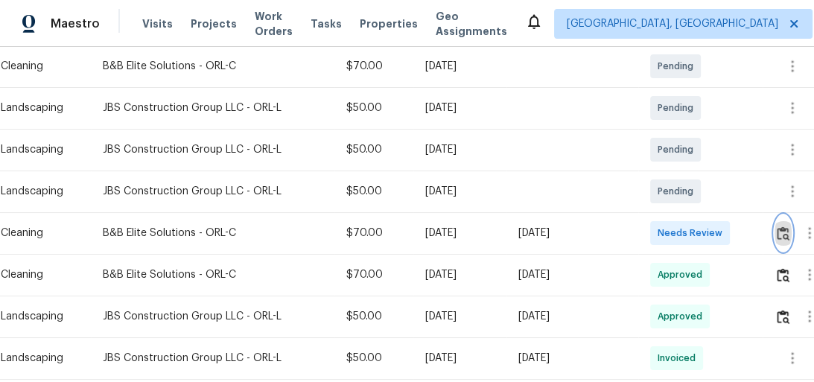
click at [782, 231] on img "button" at bounding box center [782, 233] width 13 height 14
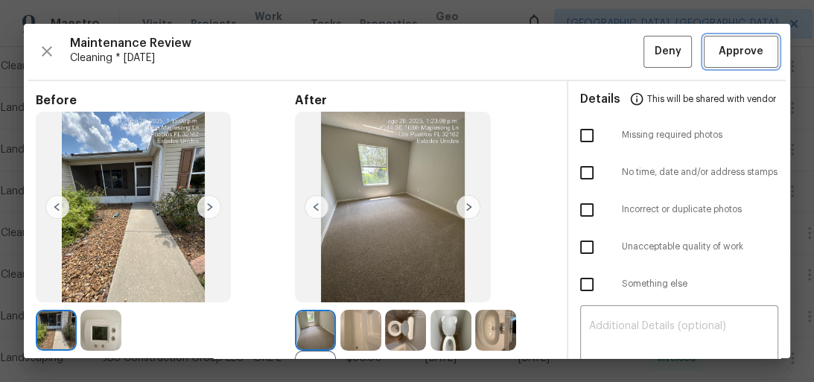
click at [728, 47] on span "Approve" at bounding box center [740, 51] width 45 height 19
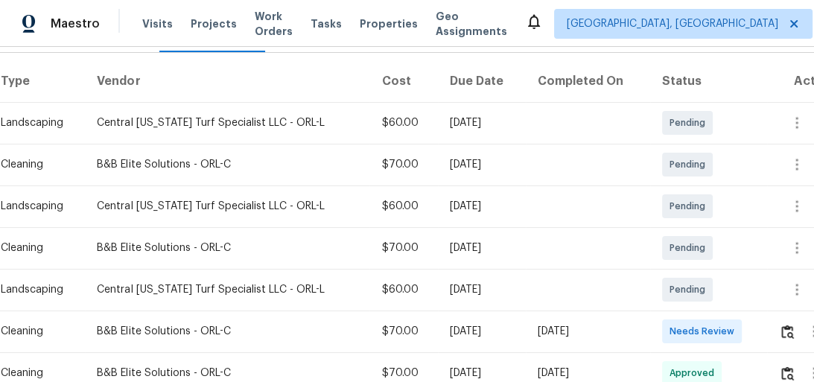
scroll to position [238, 0]
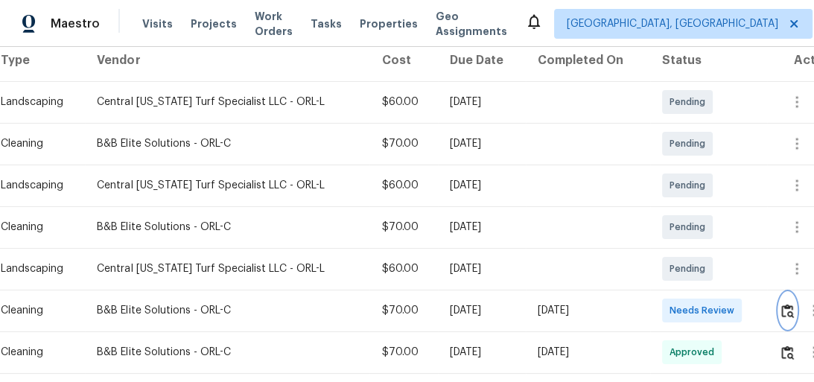
click at [787, 313] on img "button" at bounding box center [787, 311] width 13 height 14
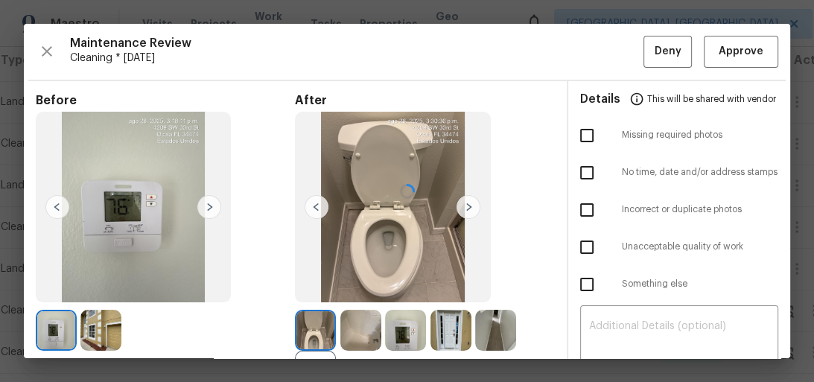
click at [733, 60] on div at bounding box center [407, 191] width 766 height 334
click at [732, 60] on span "Approve" at bounding box center [740, 51] width 45 height 19
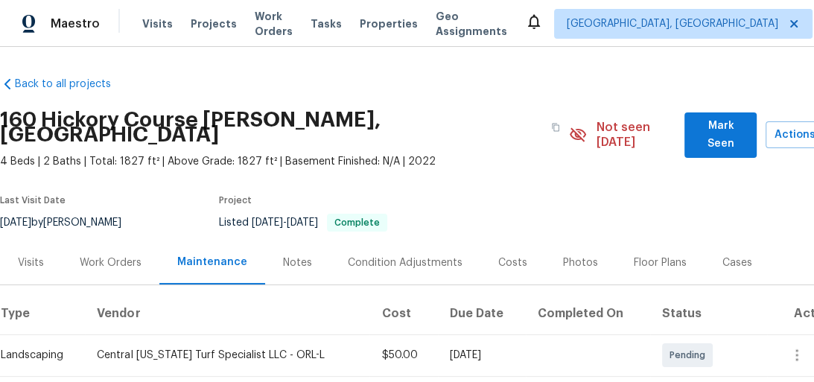
scroll to position [179, 0]
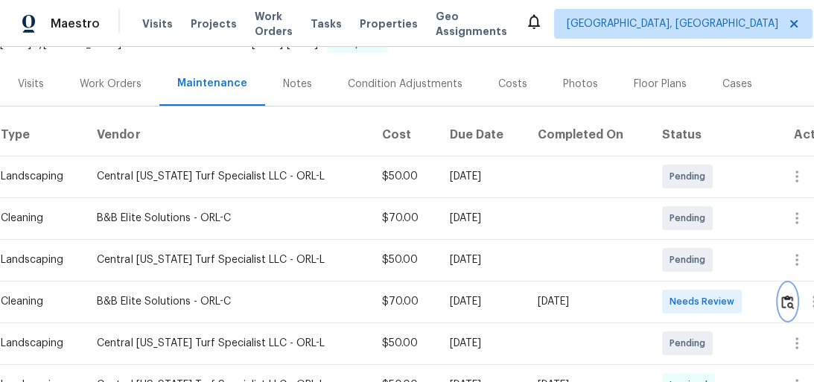
click at [785, 295] on img "button" at bounding box center [787, 302] width 13 height 14
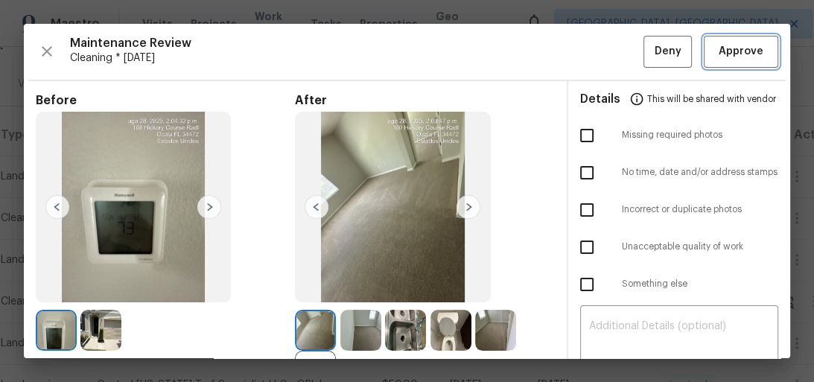
click at [720, 59] on span "Approve" at bounding box center [740, 51] width 45 height 19
